Goal: Information Seeking & Learning: Learn about a topic

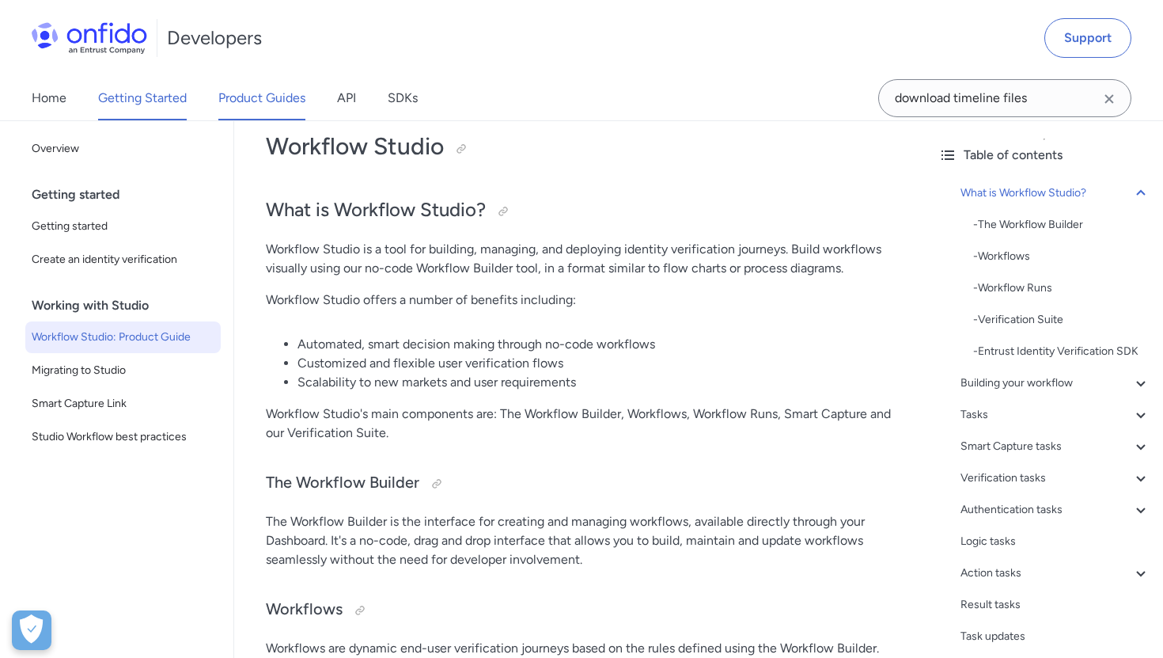
click at [283, 100] on link "Product Guides" at bounding box center [261, 98] width 87 height 44
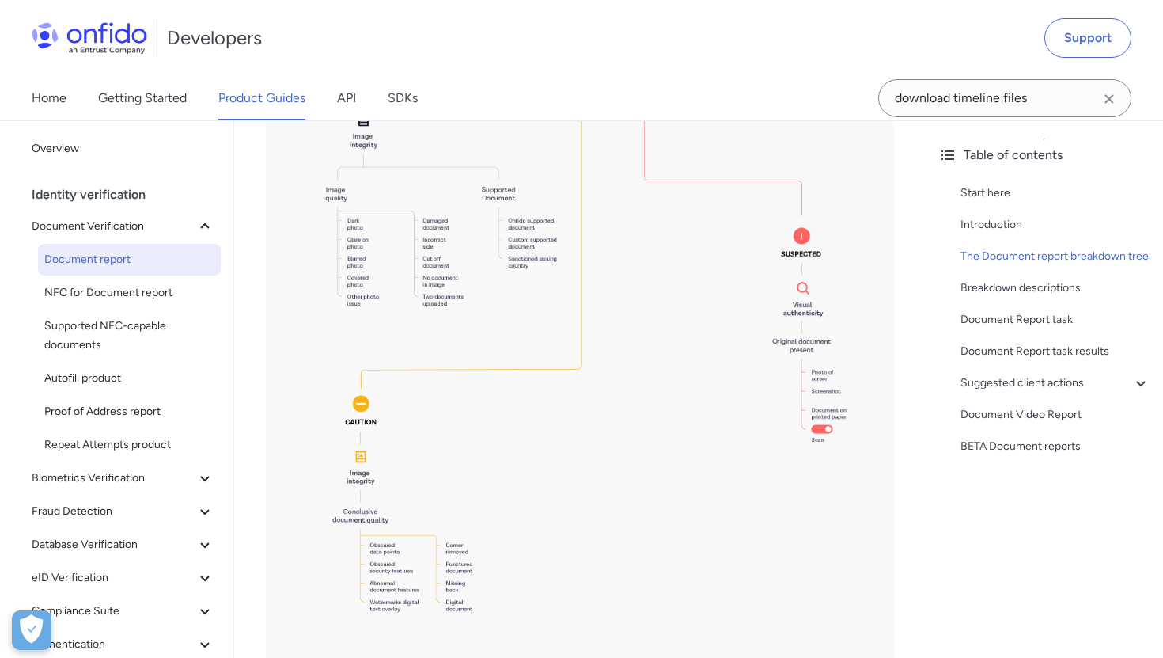
scroll to position [2652, 0]
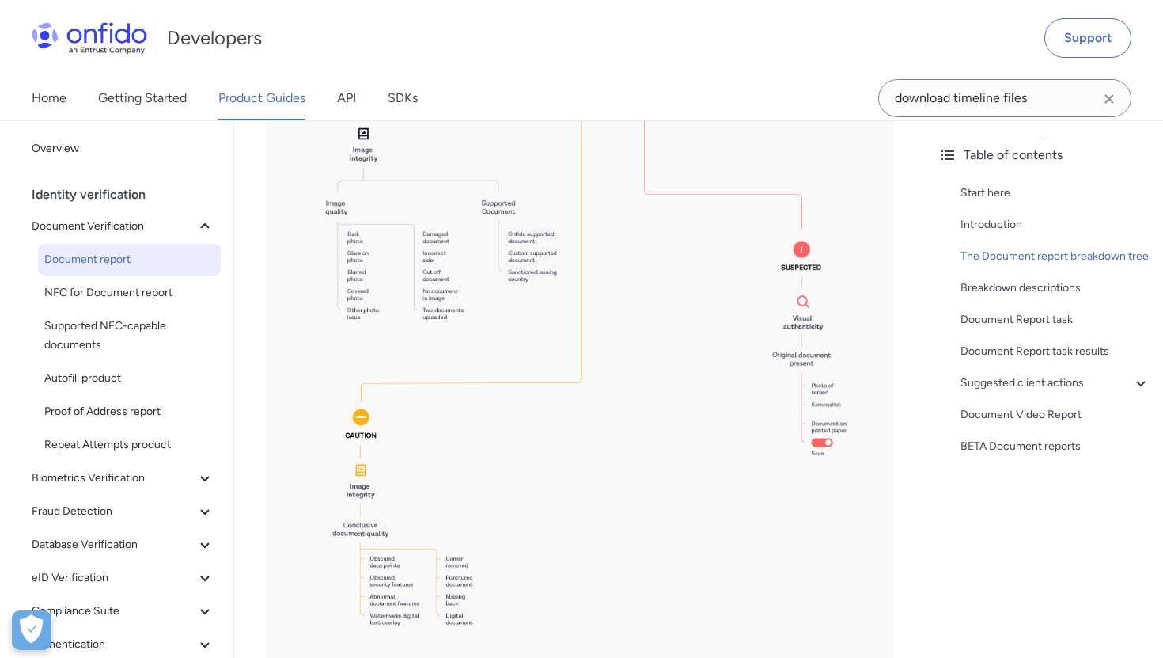
click at [491, 349] on img at bounding box center [580, 285] width 628 height 938
click at [501, 253] on img at bounding box center [580, 285] width 628 height 938
